Goal: Information Seeking & Learning: Learn about a topic

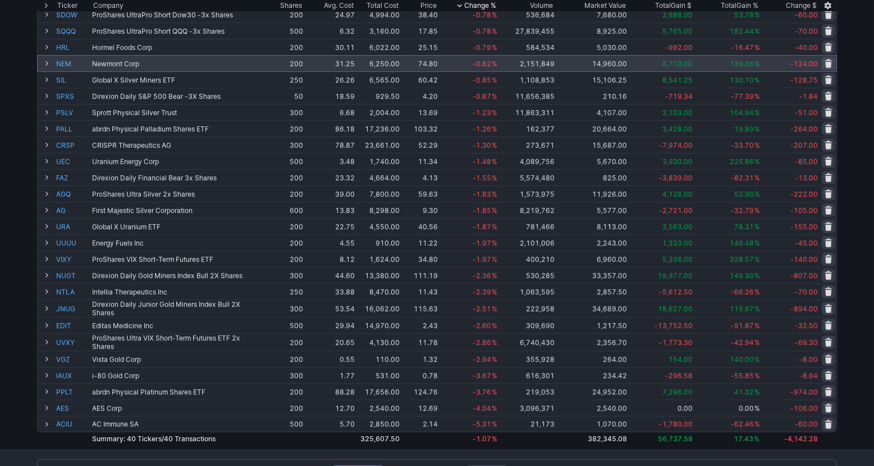
scroll to position [352, 0]
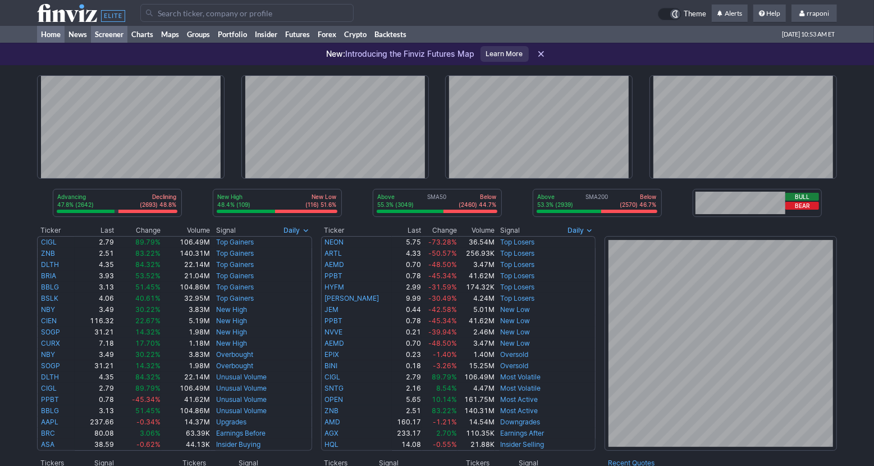
click at [116, 30] on link "Screener" at bounding box center [109, 34] width 37 height 17
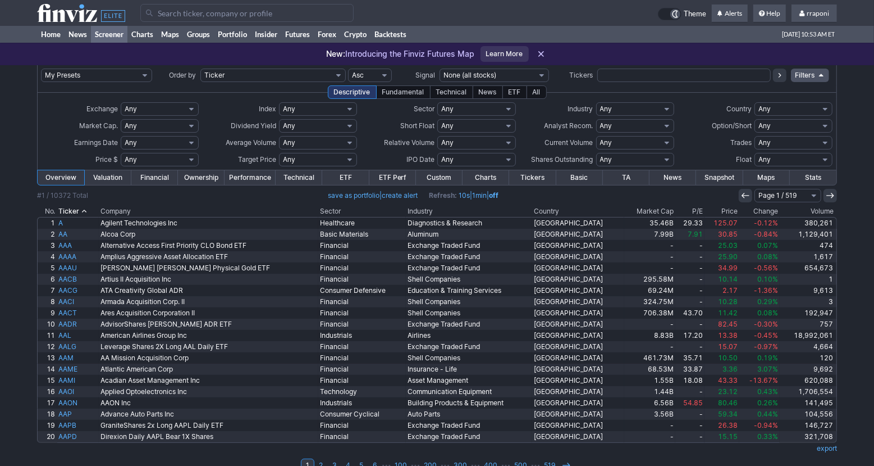
click at [653, 110] on select "Any Stocks only (ex-Funds) Exchange Traded Fund Advertising Agencies Aerospace …" at bounding box center [635, 108] width 78 height 13
select select "gold"
click at [596, 102] on select "Any Stocks only (ex-Funds) Exchange Traded Fund Advertising Agencies Aerospace …" at bounding box center [635, 108] width 78 height 13
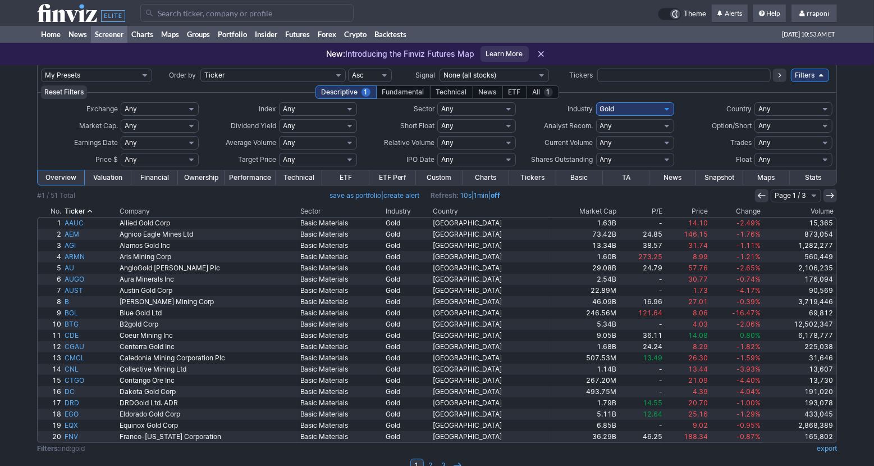
click at [829, 212] on th "Volume" at bounding box center [800, 211] width 75 height 11
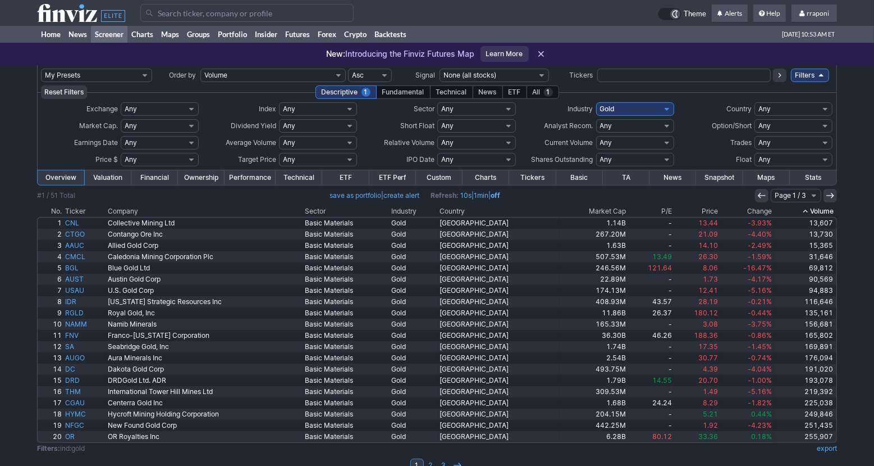
click at [830, 212] on th "Volume" at bounding box center [805, 211] width 63 height 11
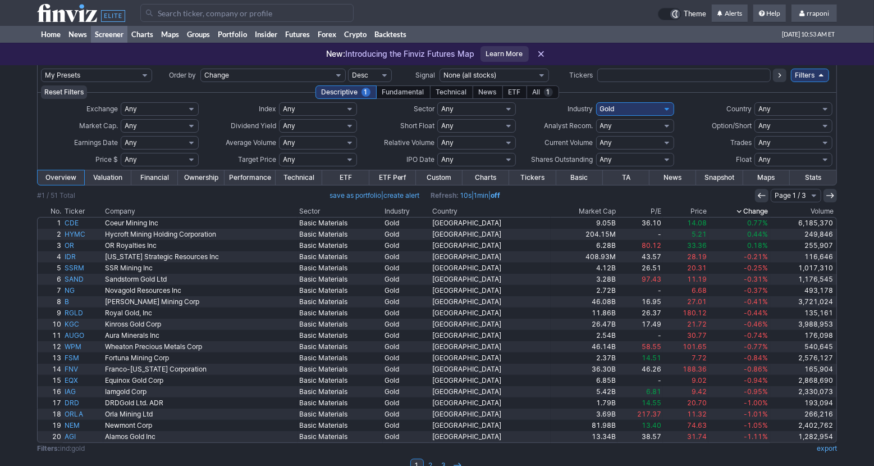
click at [726, 209] on th "Change" at bounding box center [739, 211] width 61 height 11
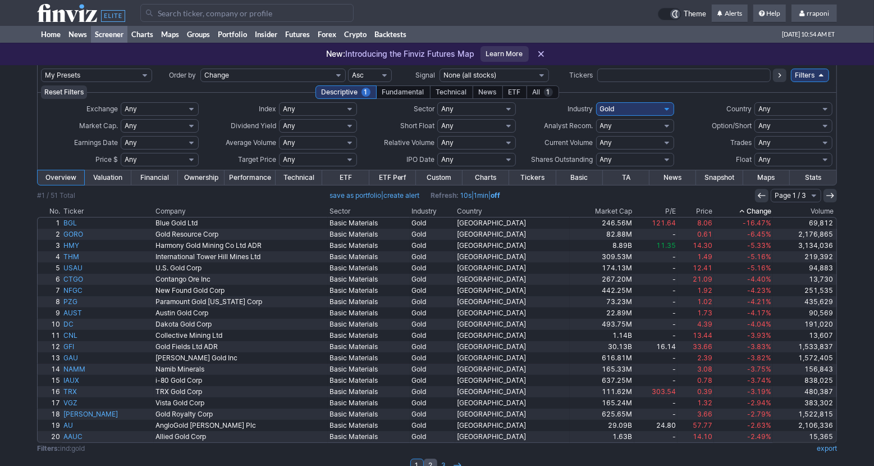
click at [432, 461] on link "2" at bounding box center [430, 464] width 13 height 13
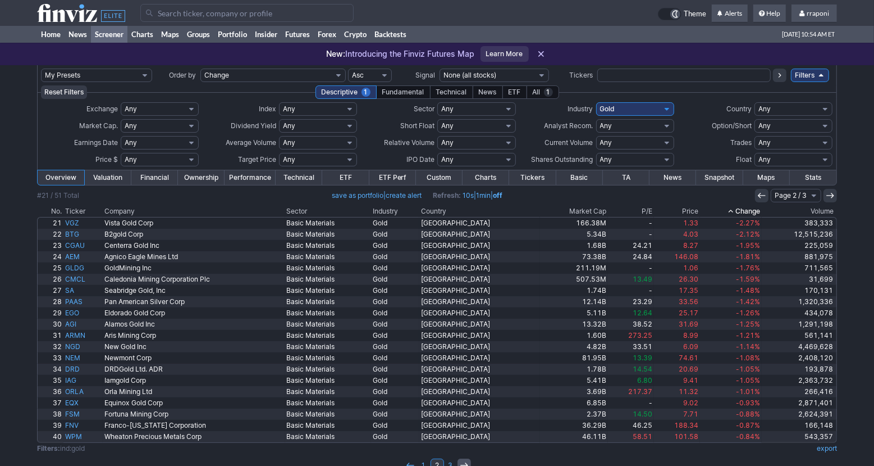
click at [464, 461] on icon at bounding box center [464, 465] width 9 height 9
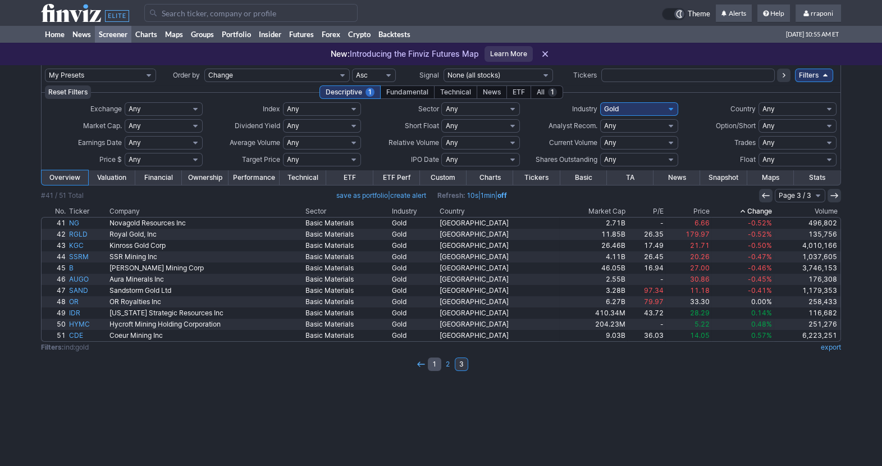
click at [434, 367] on link "1" at bounding box center [434, 363] width 13 height 13
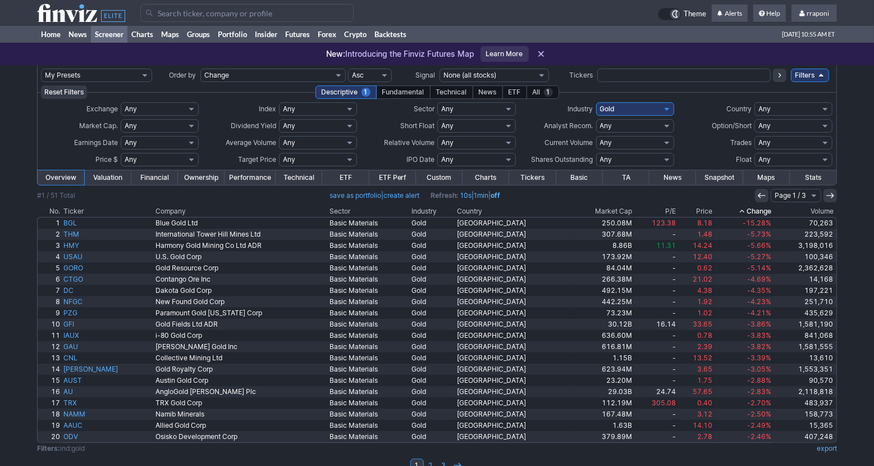
click at [102, 39] on link "Screener" at bounding box center [109, 34] width 37 height 17
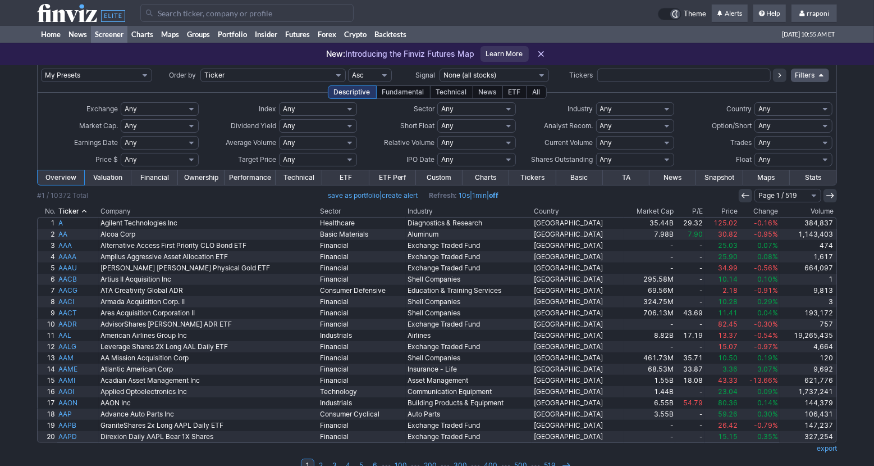
click at [806, 209] on th "Volume" at bounding box center [808, 211] width 57 height 11
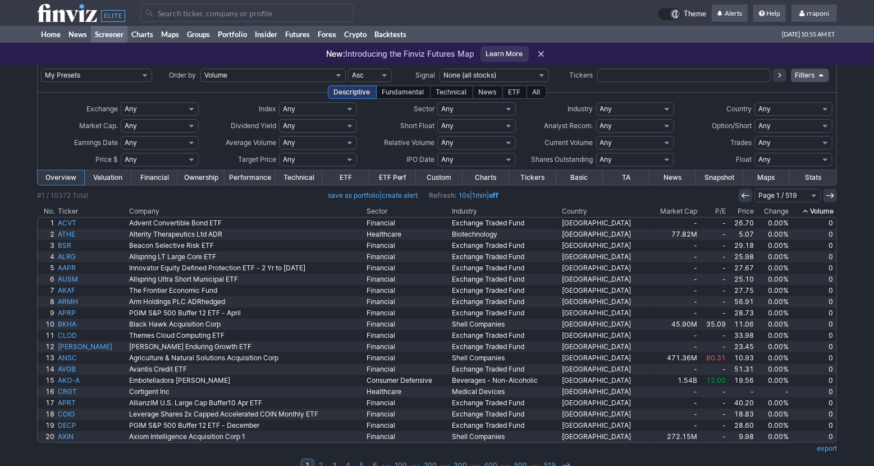
click at [806, 209] on icon at bounding box center [805, 211] width 9 height 9
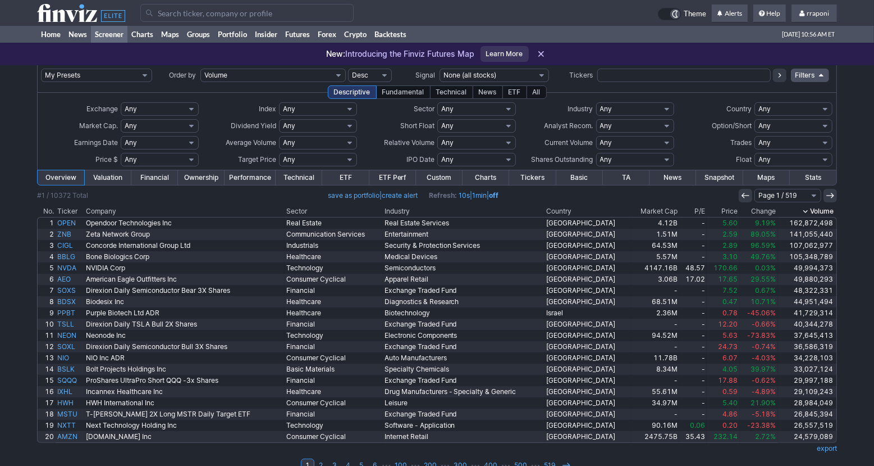
click at [749, 211] on th "Change" at bounding box center [759, 211] width 38 height 11
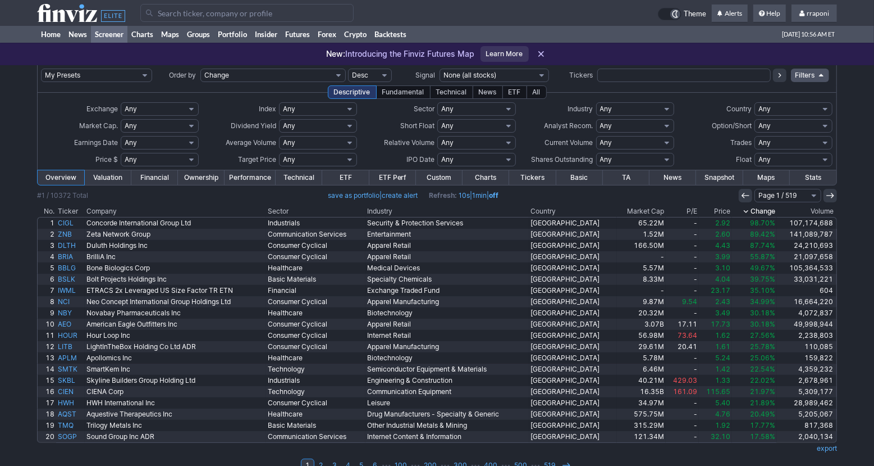
click at [762, 209] on th "Change" at bounding box center [754, 211] width 45 height 11
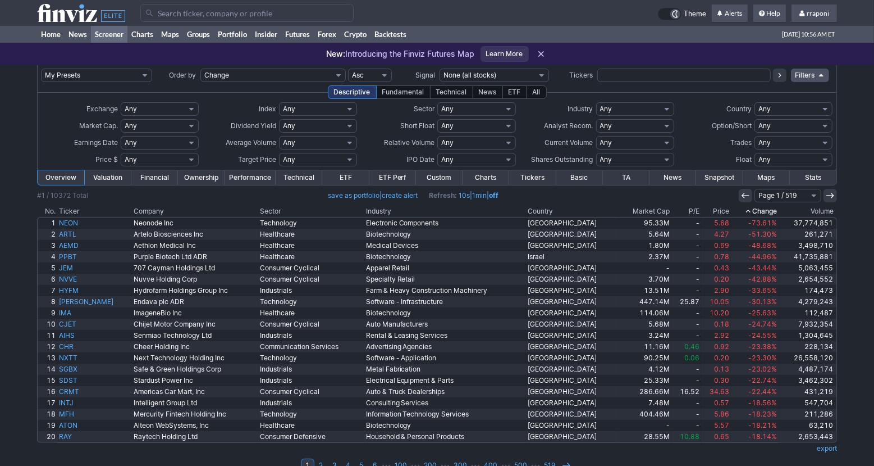
click at [762, 209] on th "Change" at bounding box center [755, 211] width 48 height 11
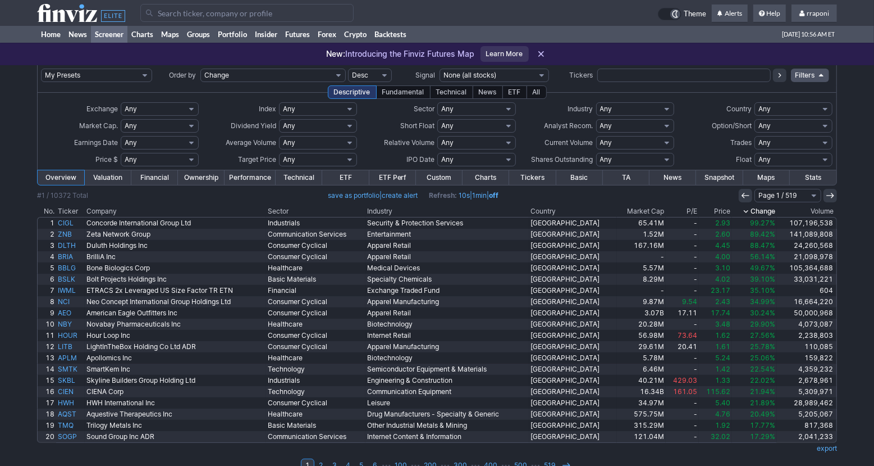
click at [769, 212] on th "Change" at bounding box center [754, 211] width 45 height 11
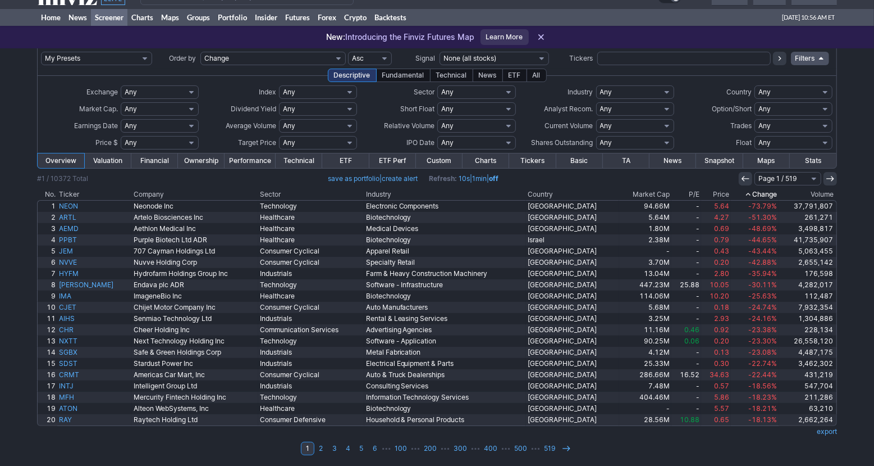
scroll to position [18, 0]
click at [323, 445] on link "2" at bounding box center [320, 446] width 13 height 13
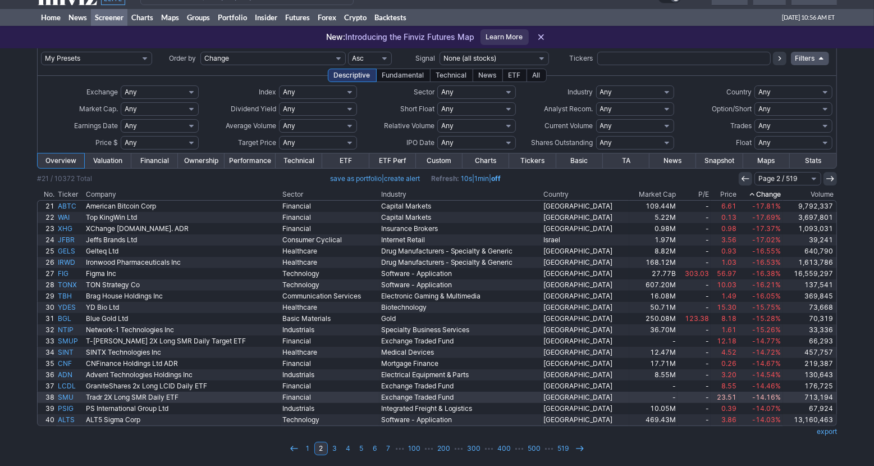
scroll to position [18, 0]
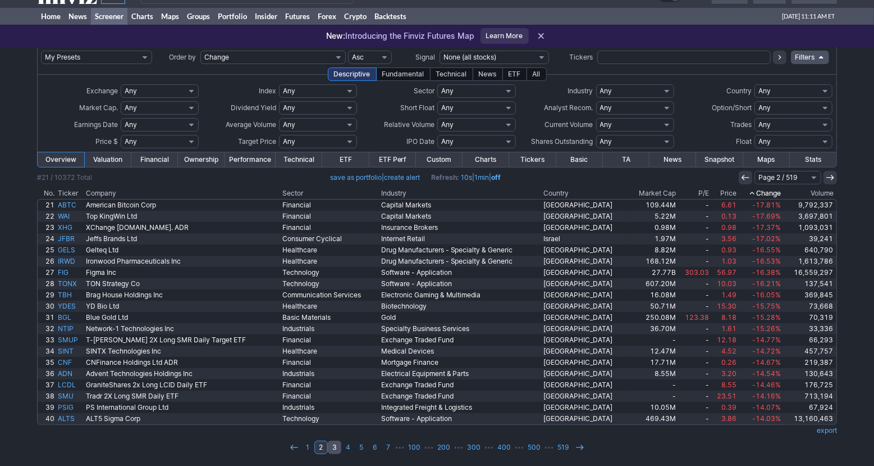
click at [338, 446] on link "3" at bounding box center [334, 446] width 13 height 13
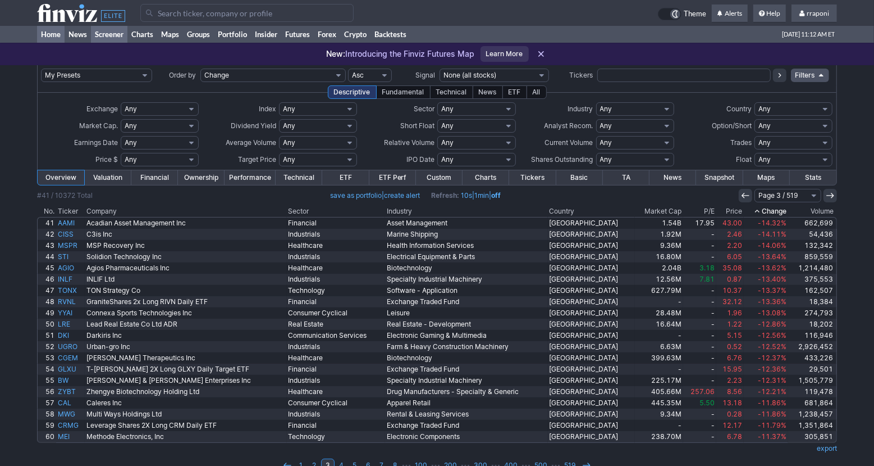
click at [53, 38] on link "Home" at bounding box center [51, 34] width 28 height 17
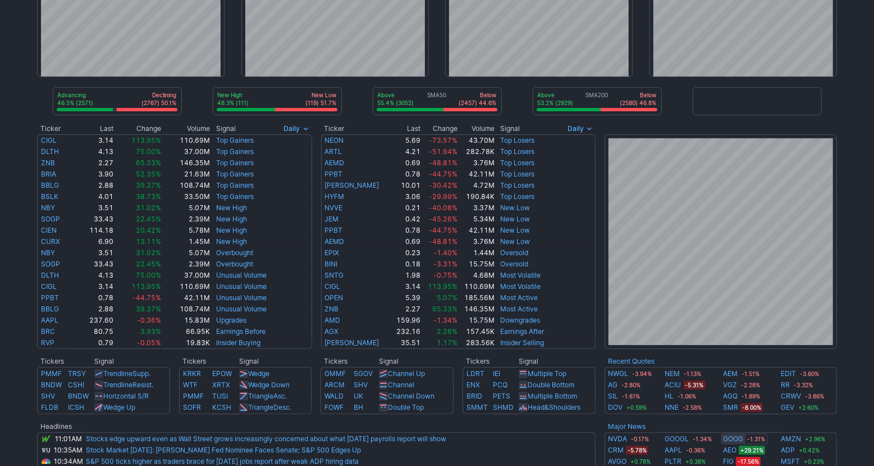
scroll to position [215, 0]
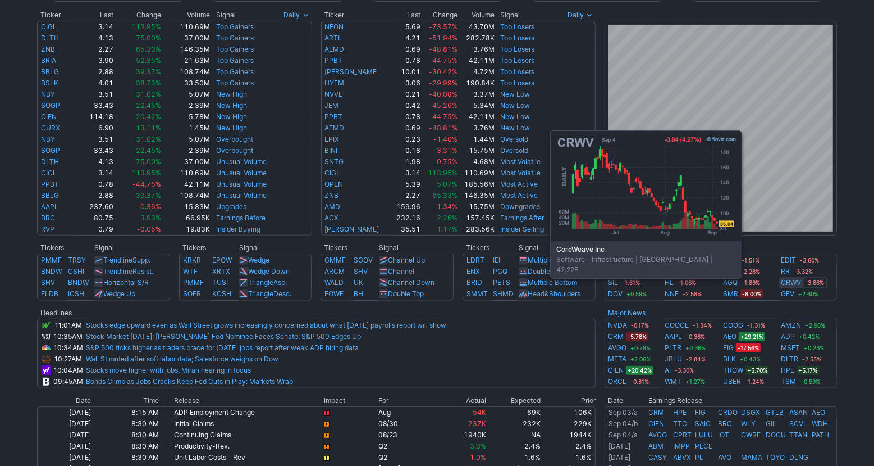
click at [791, 284] on link "CRWV" at bounding box center [792, 282] width 20 height 11
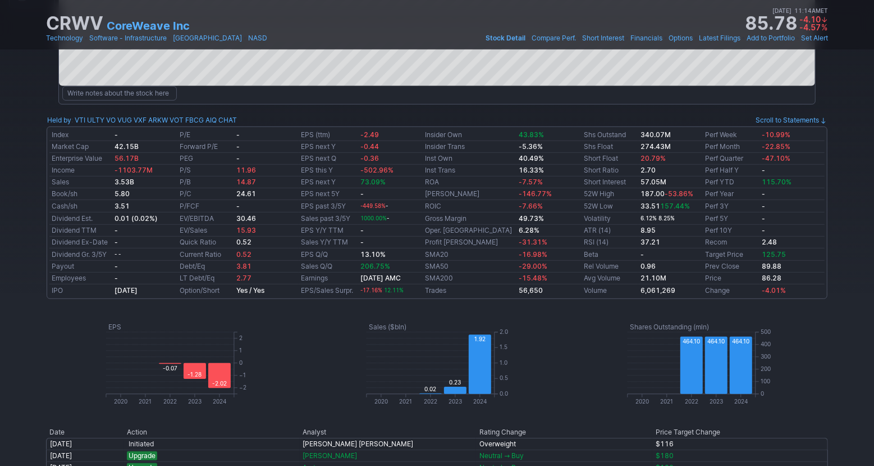
scroll to position [29, 0]
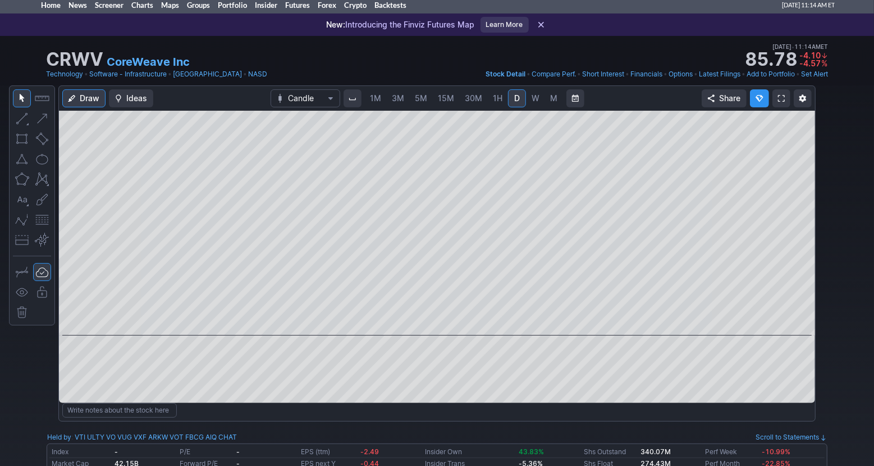
click at [550, 101] on span "M" at bounding box center [553, 98] width 7 height 10
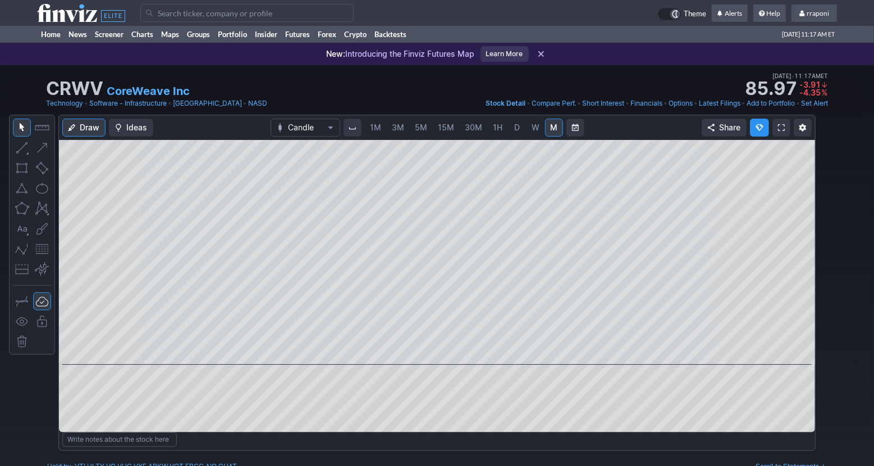
click at [425, 130] on span "5M" at bounding box center [421, 127] width 12 height 10
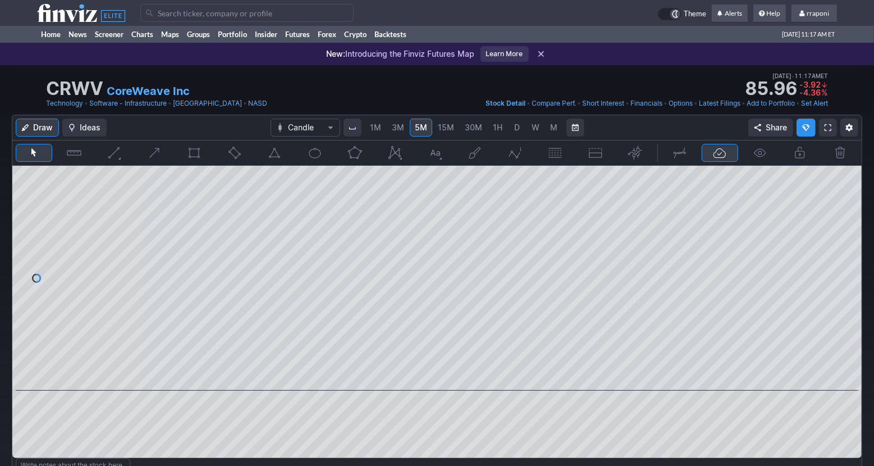
click at [453, 125] on link "15M" at bounding box center [446, 127] width 26 height 18
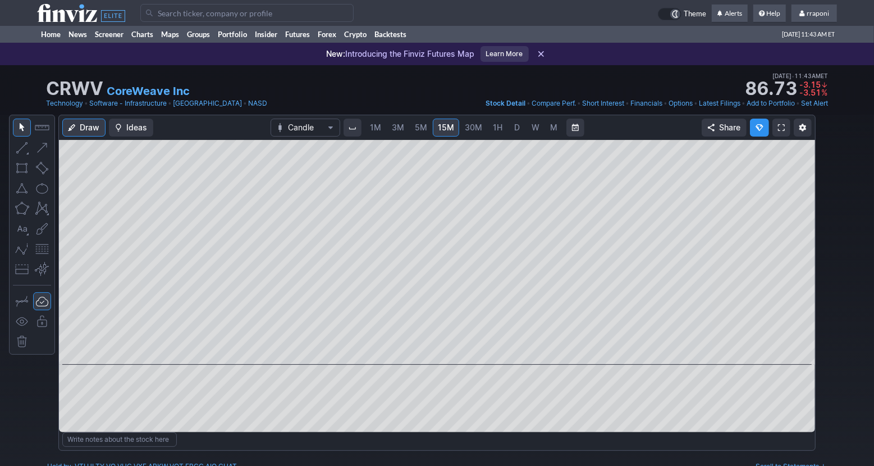
click at [415, 126] on span "5M" at bounding box center [421, 127] width 12 height 10
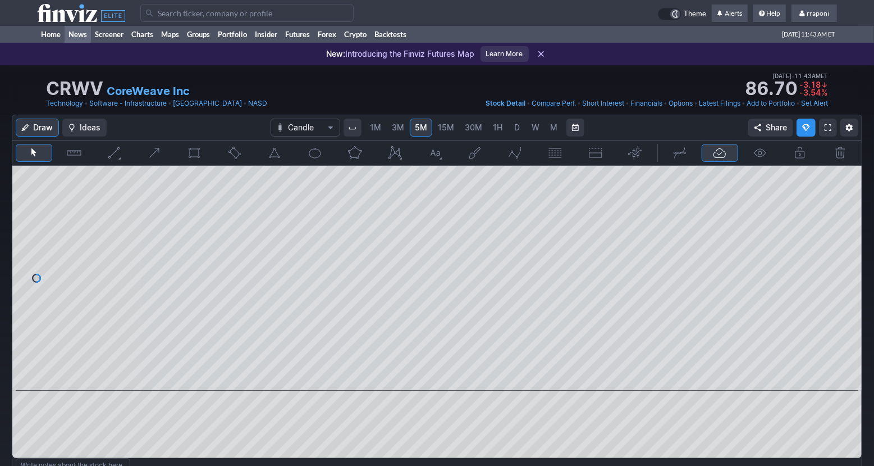
click at [65, 38] on link "News" at bounding box center [78, 34] width 26 height 17
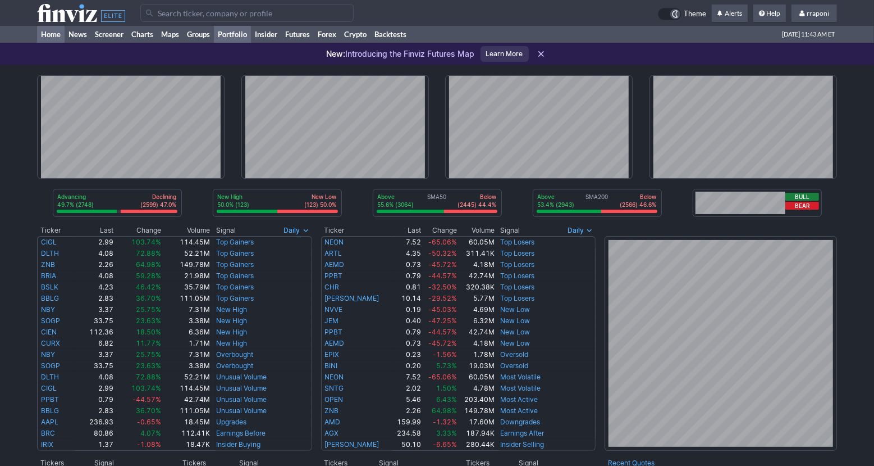
click at [239, 34] on link "Portfolio" at bounding box center [232, 34] width 37 height 17
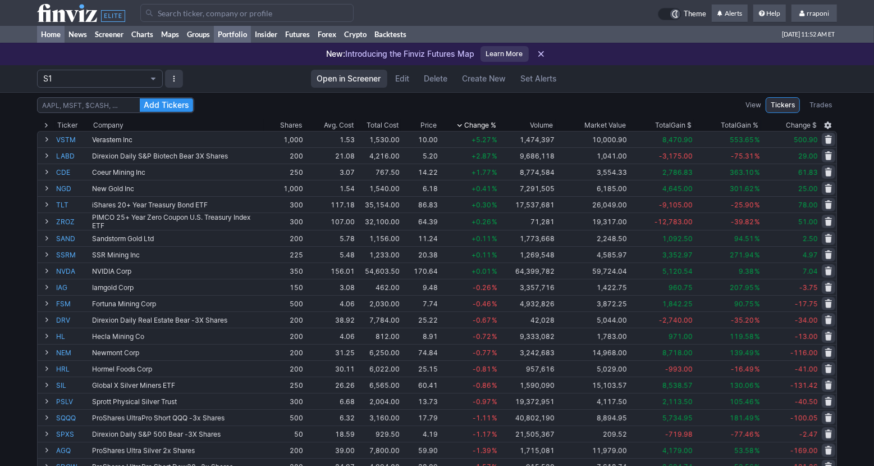
click at [48, 34] on link "Home" at bounding box center [51, 34] width 28 height 17
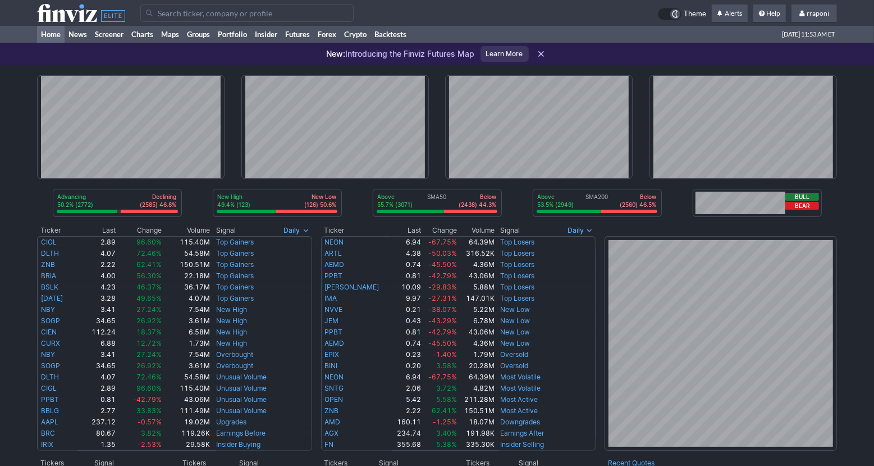
scroll to position [207, 0]
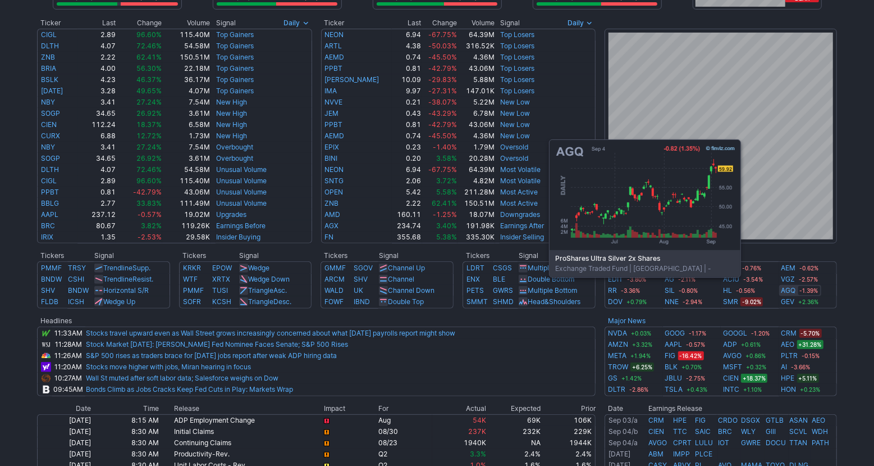
click at [790, 293] on link "AGQ" at bounding box center [789, 290] width 15 height 11
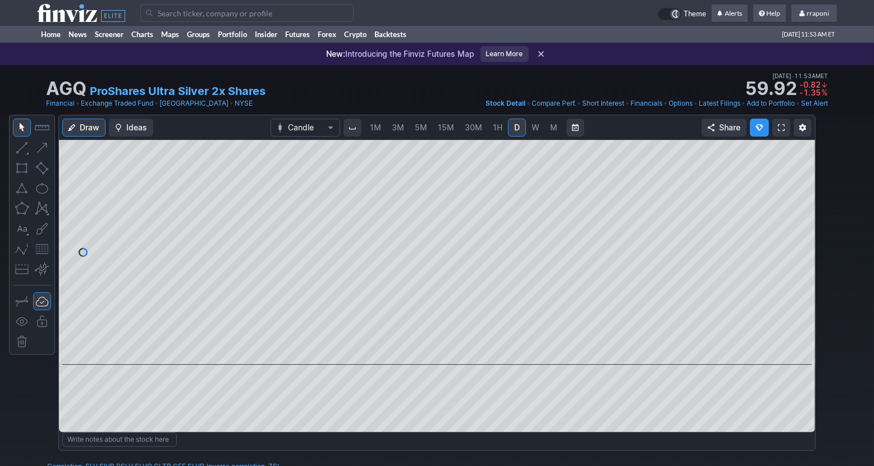
click at [412, 130] on link "5M" at bounding box center [421, 127] width 22 height 18
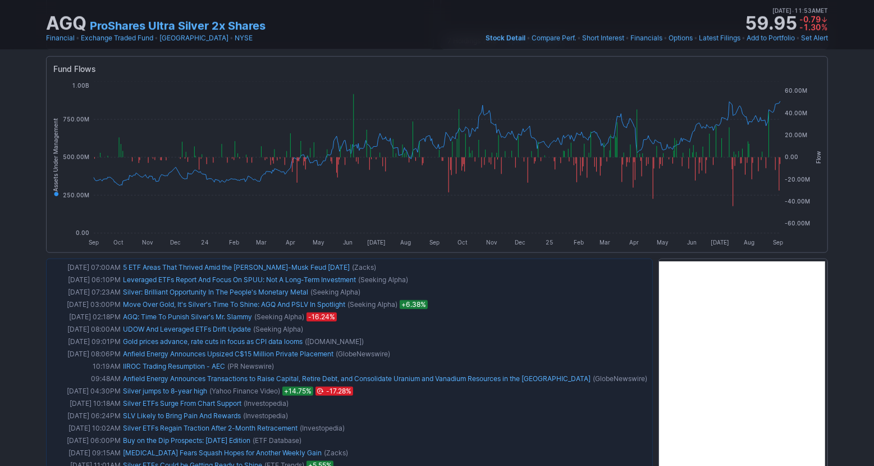
scroll to position [797, 0]
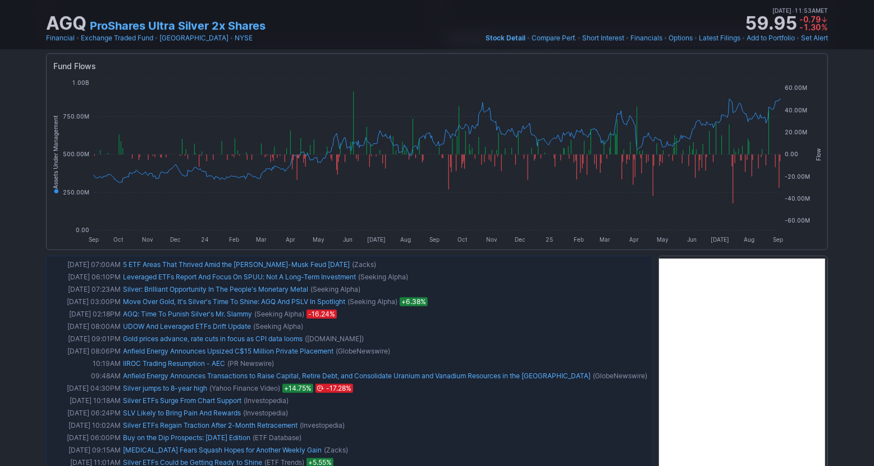
drag, startPoint x: 879, startPoint y: 63, endPoint x: 861, endPoint y: 295, distance: 232.6
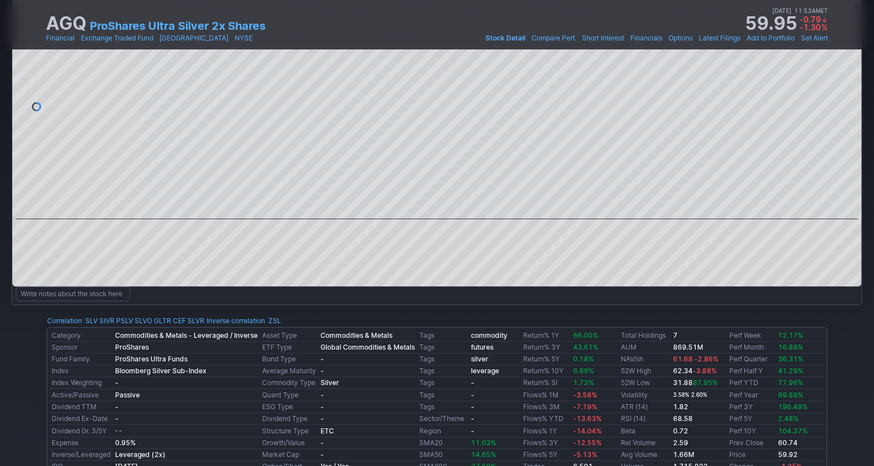
scroll to position [0, 0]
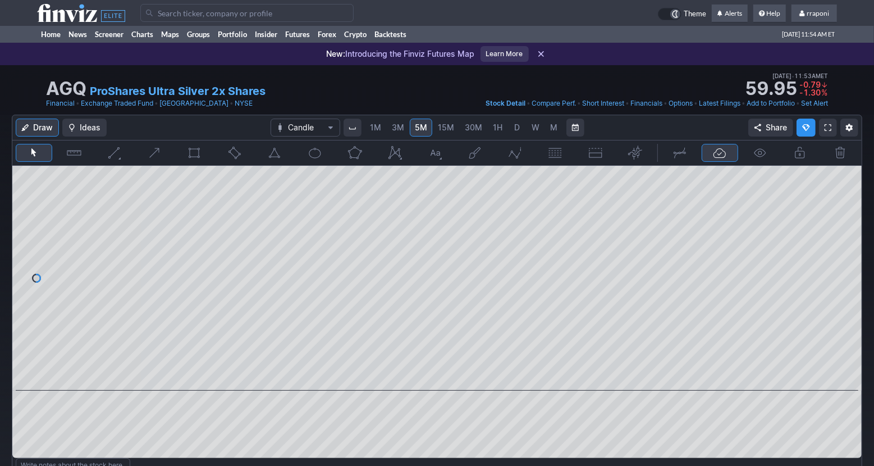
click at [534, 131] on span "W" at bounding box center [536, 127] width 8 height 10
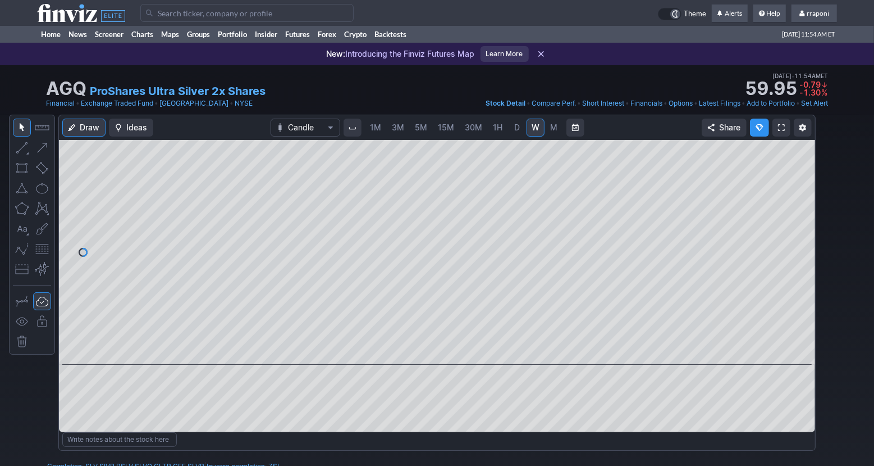
click at [546, 130] on link "M" at bounding box center [554, 127] width 18 height 18
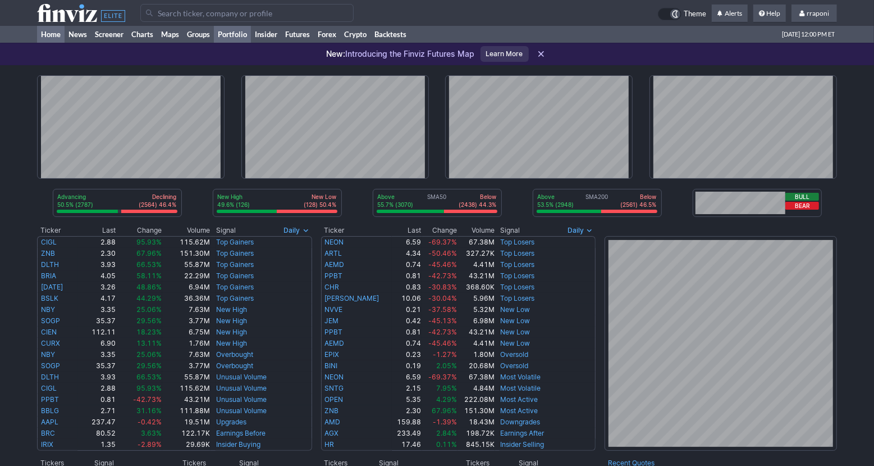
click at [240, 34] on link "Portfolio" at bounding box center [232, 34] width 37 height 17
